Goal: Submit feedback/report problem: Submit feedback/report problem

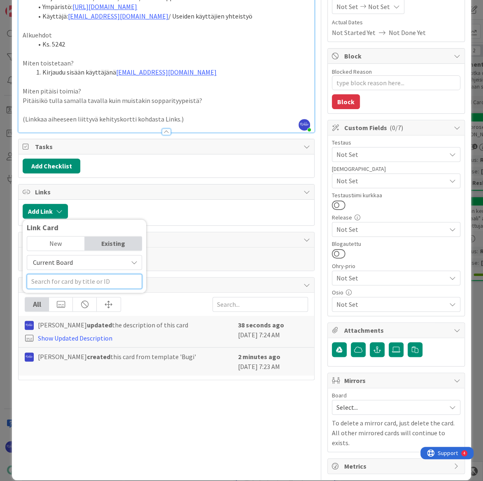
click at [70, 278] on input "text" at bounding box center [84, 281] width 115 height 15
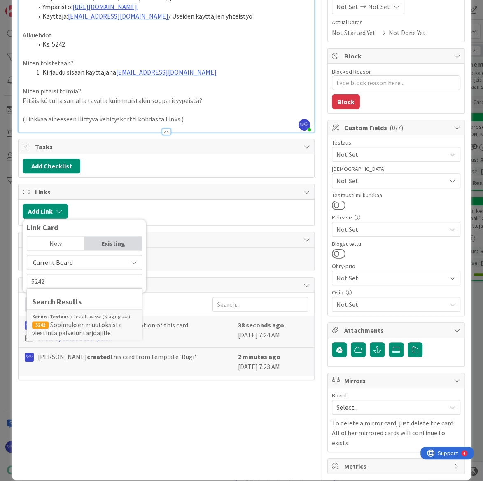
click at [94, 327] on span "Sopimuksen muutoksista viestintä palveluntarjoajille" at bounding box center [77, 328] width 90 height 16
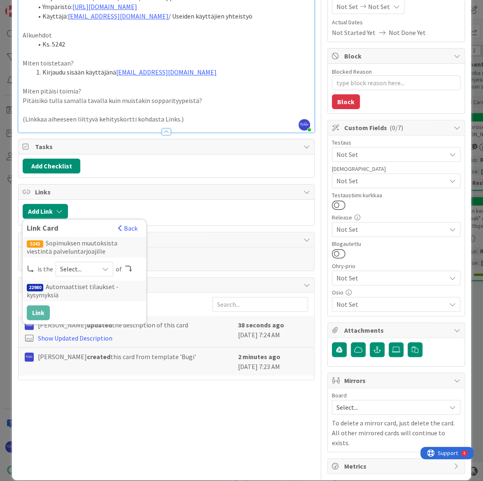
click at [107, 268] on icon at bounding box center [105, 269] width 7 height 7
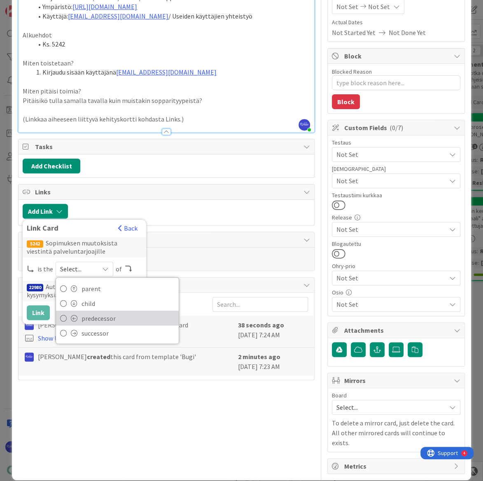
click at [110, 318] on span "predecessor" at bounding box center [128, 318] width 93 height 12
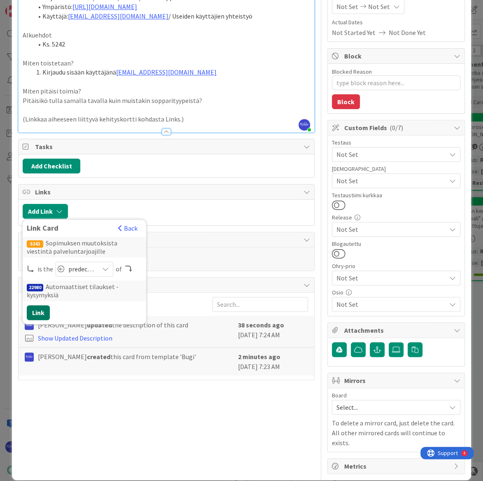
click at [41, 309] on button "Link" at bounding box center [38, 312] width 23 height 15
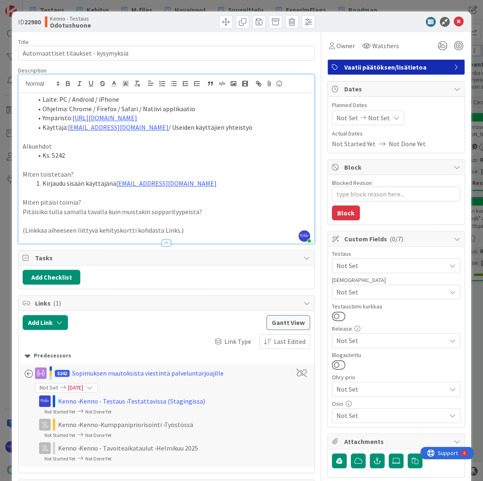
click at [208, 182] on li "Kirjaudu sisään käyttäjänä [EMAIL_ADDRESS][DOMAIN_NAME]" at bounding box center [171, 183] width 277 height 9
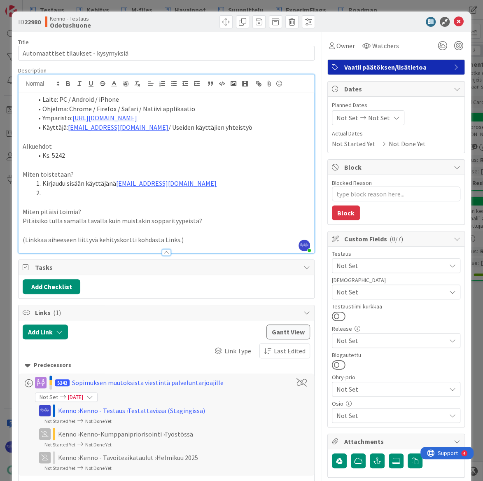
click at [371, 294] on span "Not Set" at bounding box center [391, 292] width 110 height 10
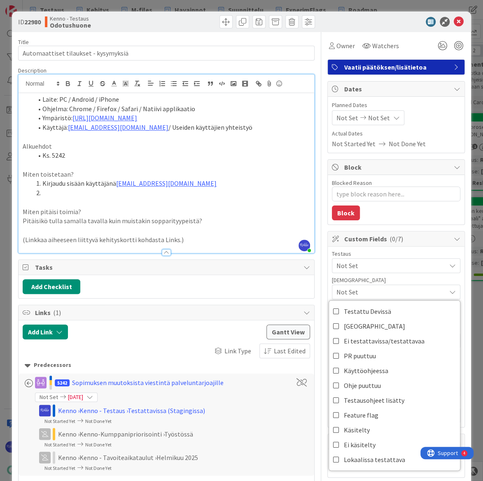
scroll to position [75, 0]
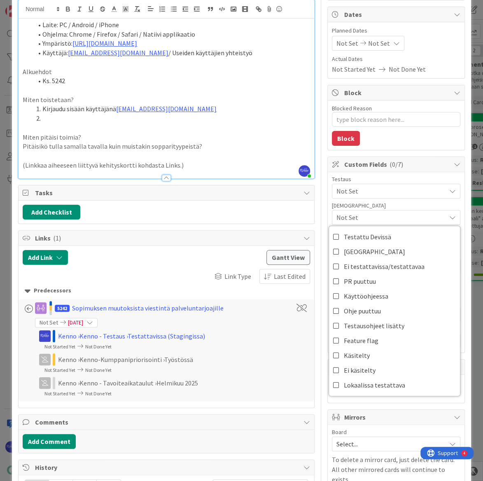
click at [381, 205] on div "[DEMOGRAPHIC_DATA]" at bounding box center [396, 206] width 128 height 6
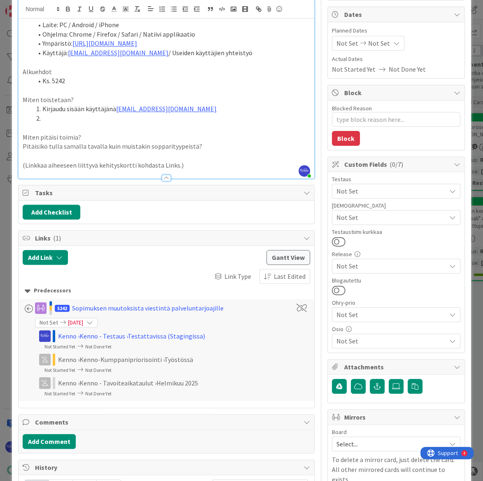
click at [381, 193] on span "Not Set" at bounding box center [391, 191] width 110 height 10
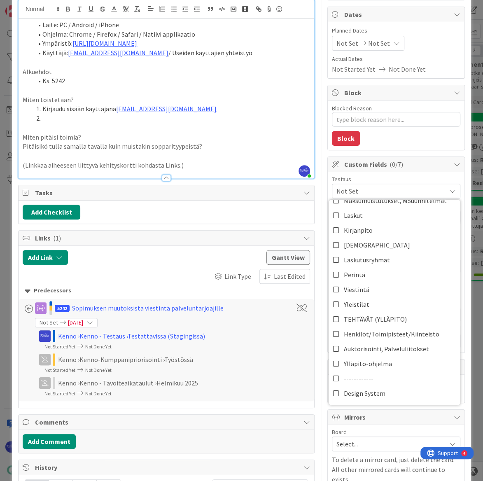
scroll to position [262, 0]
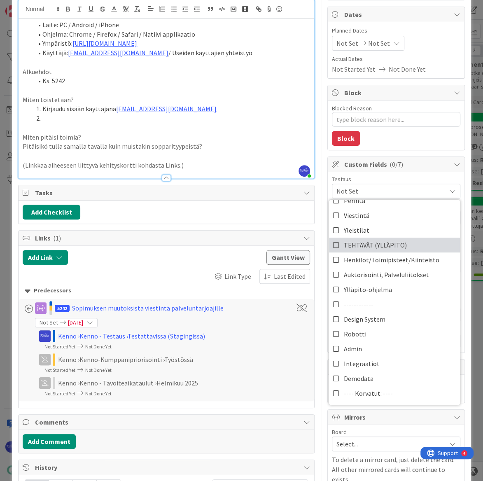
click at [392, 247] on span "TEHTÄVÄT (YLLÄPITO)" at bounding box center [375, 245] width 63 height 12
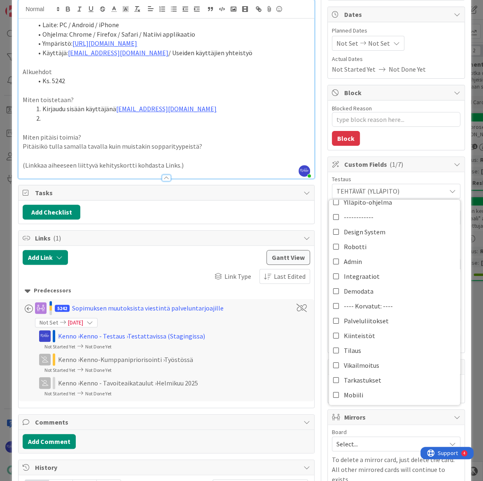
scroll to position [350, 0]
click at [370, 376] on span "Tarkastukset" at bounding box center [362, 379] width 37 height 12
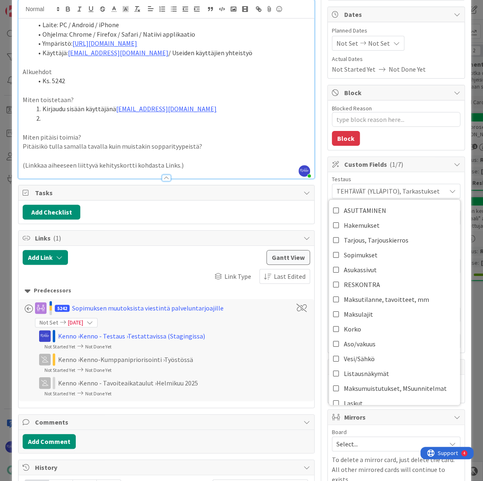
scroll to position [0, 0]
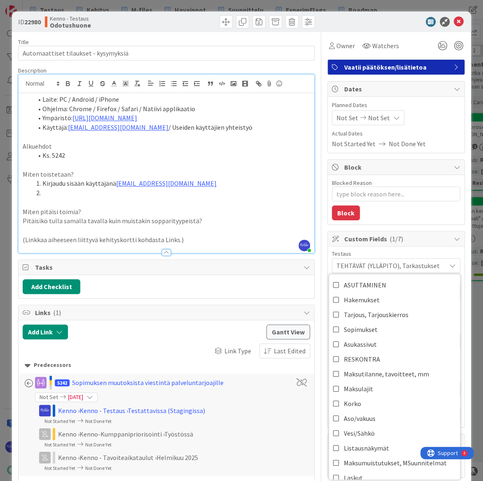
click at [385, 215] on div "Blocked Reason 0 / 256 Block" at bounding box center [396, 199] width 137 height 49
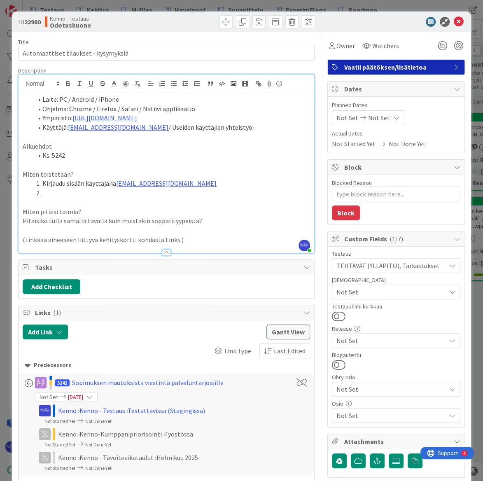
drag, startPoint x: 325, startPoint y: 191, endPoint x: 346, endPoint y: 193, distance: 21.1
click at [346, 193] on div "Block Blocked Reason 0 / 256 Block" at bounding box center [396, 191] width 138 height 65
click at [117, 195] on li at bounding box center [171, 192] width 277 height 9
click at [100, 155] on li "Ks. 5242" at bounding box center [171, 155] width 277 height 9
click at [69, 156] on li "Ks. 5242 (Palveluliitos Avainhallinta" at bounding box center [171, 155] width 277 height 9
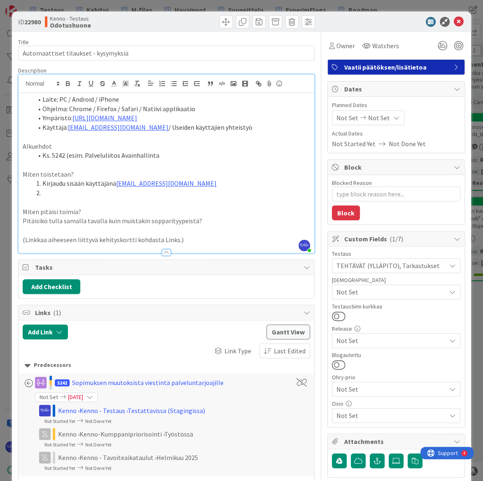
drag, startPoint x: 119, startPoint y: 154, endPoint x: 156, endPoint y: 155, distance: 36.2
click at [156, 155] on li "Ks. 5242 (esim. Palveluliitos Avainhallinta" at bounding box center [171, 155] width 277 height 9
click at [69, 156] on li "Ks. 5242 (esim. Palveluliitos Kiinteistöhuolto löytyy joltain toimipisteeltä" at bounding box center [171, 155] width 277 height 9
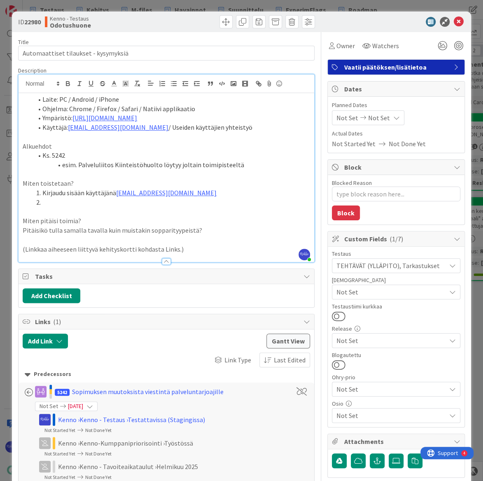
click at [242, 165] on li "esim. Palveluliitos Kiinteistöhuolto löytyy joltain toimipisteeltä" at bounding box center [171, 164] width 277 height 9
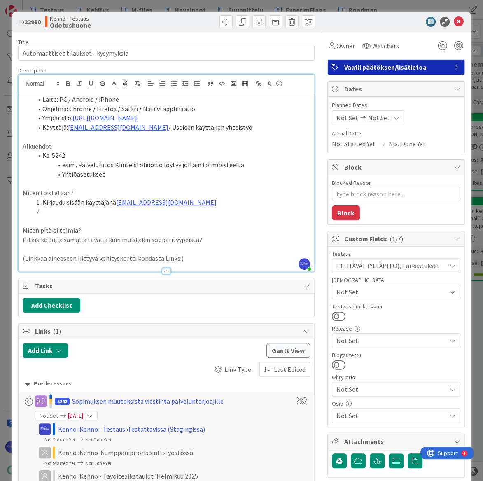
click at [128, 171] on li "Yhtiöasetukset" at bounding box center [171, 174] width 277 height 9
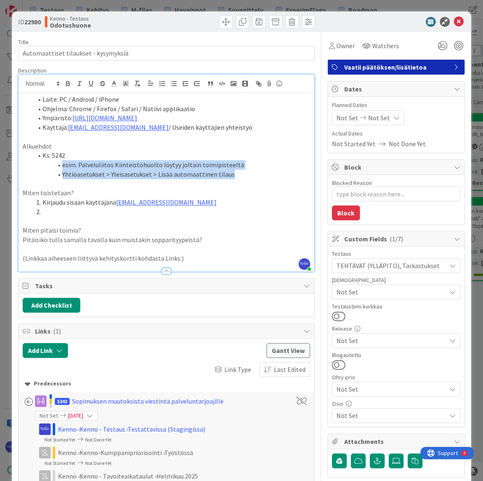
drag, startPoint x: 62, startPoint y: 163, endPoint x: 278, endPoint y: 172, distance: 216.3
click at [278, 172] on ol "Ks. 5242 esim. Palveluliitos Kiinteistöhuolto löytyy joltain toimipisteeltä Yht…" at bounding box center [166, 165] width 287 height 28
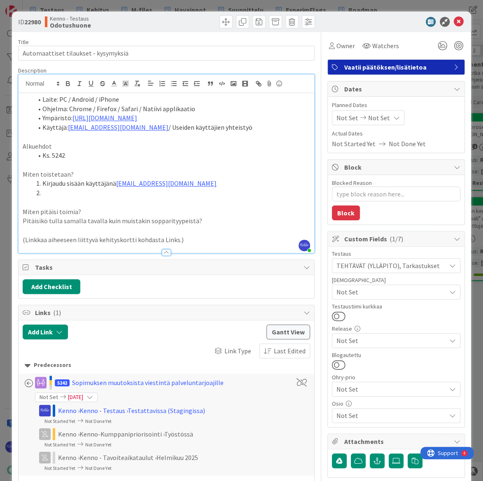
click at [88, 193] on li at bounding box center [171, 192] width 277 height 9
drag, startPoint x: 21, startPoint y: 173, endPoint x: 173, endPoint y: 205, distance: 155.1
click at [173, 205] on div "Laite: PC / Android / iPhone Ohjelma: Chrome / Firefox / Safari / Natiivi appli…" at bounding box center [166, 173] width 295 height 160
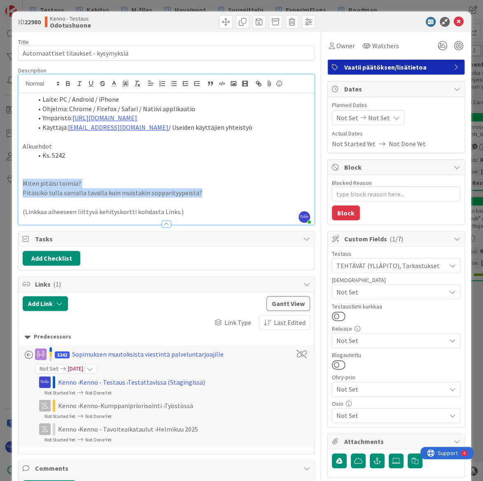
drag, startPoint x: 208, startPoint y: 191, endPoint x: 123, endPoint y: 181, distance: 85.4
click at [12, 183] on div "ID 22980 Kenno - Testaus Odotushuone Title 36 / 128 Automaattiset tilaukset - k…" at bounding box center [241, 313] width 459 height 603
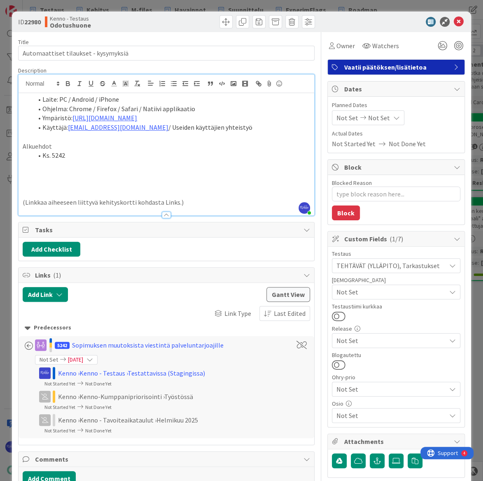
click at [33, 170] on p at bounding box center [166, 174] width 287 height 9
click at [86, 164] on p at bounding box center [166, 164] width 287 height 9
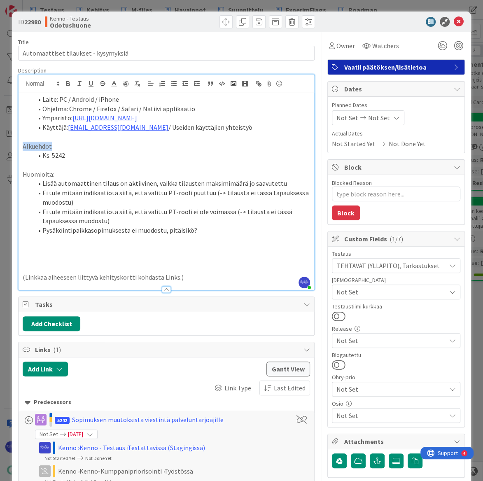
drag, startPoint x: 58, startPoint y: 144, endPoint x: 18, endPoint y: 144, distance: 39.9
click at [18, 144] on div "[PERSON_NAME] joined 6 m ago Laite: PC / Android / iPhone Ohjelma: Chrome / Fir…" at bounding box center [166, 182] width 296 height 216
drag, startPoint x: 115, startPoint y: 277, endPoint x: 16, endPoint y: 277, distance: 98.8
click at [16, 277] on div "ID 22980 Kenno - Testaus Odotushuone Title 36 / 128 Automaattiset tilaukset - k…" at bounding box center [241, 346] width 459 height 669
click at [58, 251] on p at bounding box center [166, 249] width 287 height 9
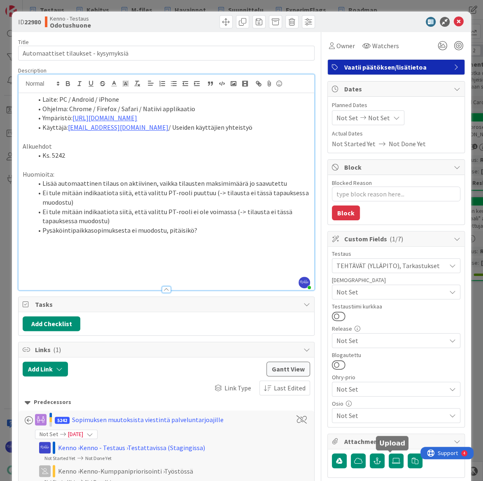
click at [392, 460] on icon at bounding box center [396, 460] width 8 height 7
click at [389, 453] on input "file" at bounding box center [389, 453] width 0 height 0
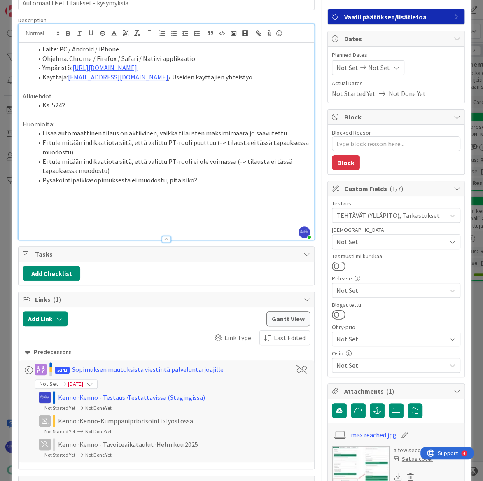
scroll to position [37, 0]
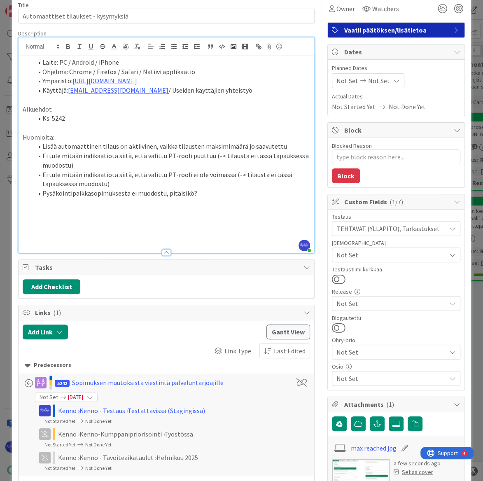
click at [288, 148] on li "Lisää automaattinen tilaus on aktiivinen, vaikka tilausten maksimimäärä jo saav…" at bounding box center [171, 146] width 277 height 9
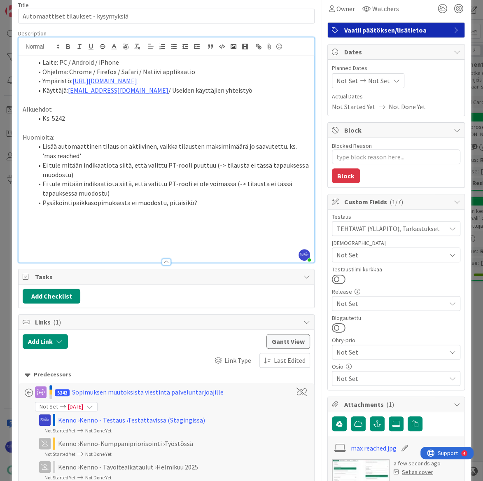
click at [156, 172] on li "Ei tule mitään indikaatiota siitä, että valittu PT-rooli puuttuu (-> tilausta e…" at bounding box center [171, 170] width 277 height 19
click at [214, 204] on li "Pysäköintipaikkasopimuksesta ei muodostu, pitäisikö?" at bounding box center [171, 202] width 277 height 9
click at [162, 201] on li "Pysäköintipaikkasopimuksesta ei muodostu, pitäisikö?" at bounding box center [171, 202] width 277 height 9
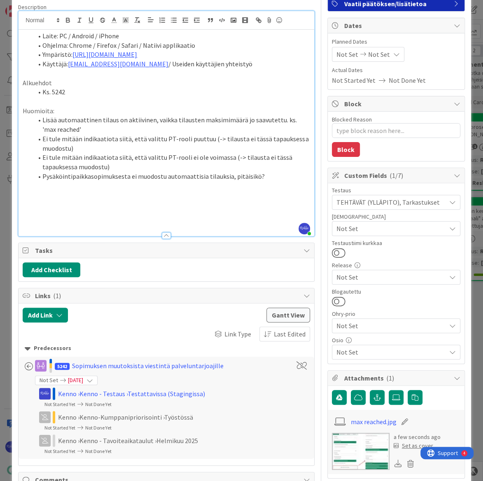
scroll to position [0, 0]
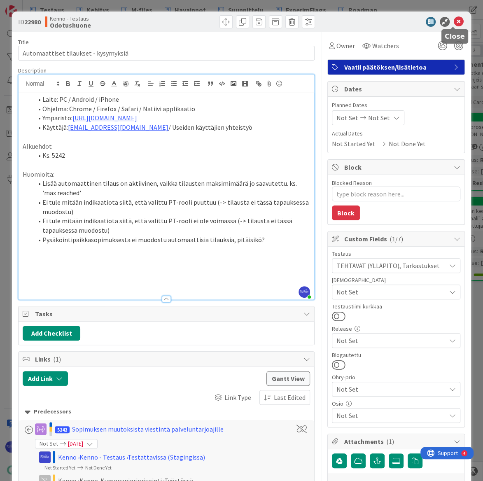
click at [454, 22] on icon at bounding box center [459, 22] width 10 height 10
